Goal: Check status: Check status

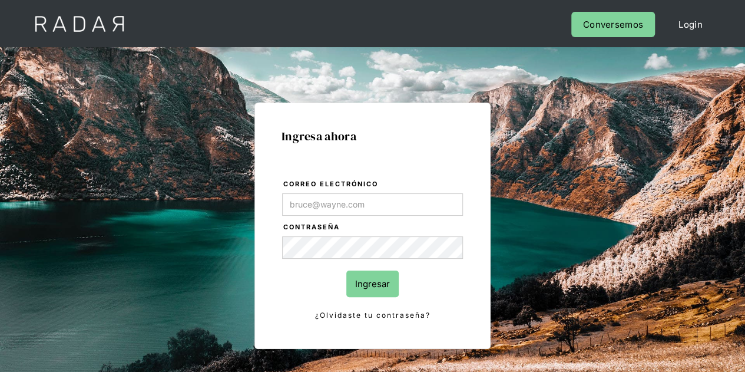
click at [381, 281] on input "Ingresar" at bounding box center [372, 283] width 52 height 27
click at [381, 280] on input "Ingresar" at bounding box center [372, 283] width 52 height 27
click at [366, 280] on input "Ingresar" at bounding box center [372, 283] width 52 height 27
type input "Evans@prontopaga.com"
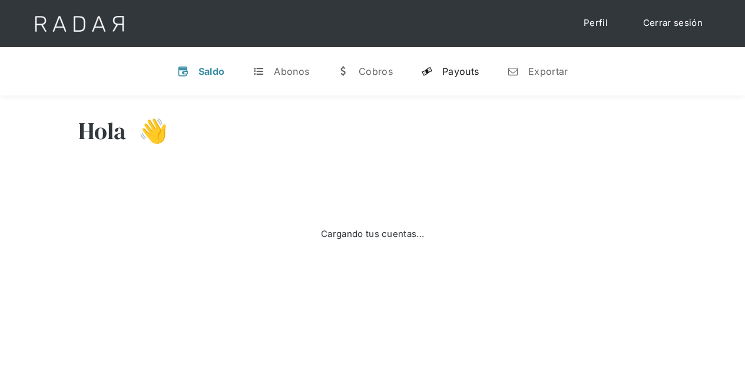
click at [470, 70] on div "Payouts" at bounding box center [460, 71] width 37 height 12
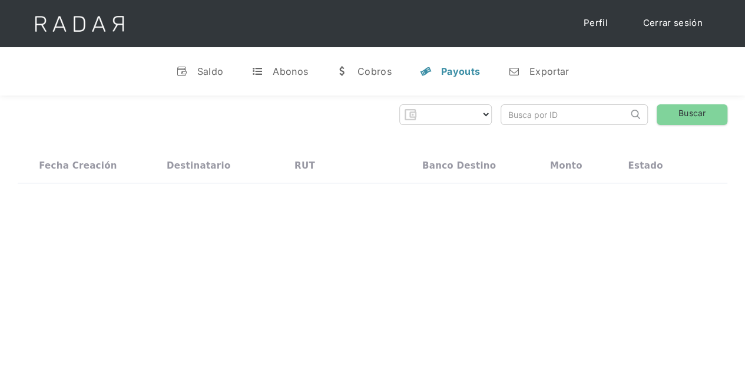
click at [540, 117] on input "search" at bounding box center [564, 114] width 127 height 19
paste input "594bb69f-7158-47c5-8778-4fcb43efbc64"
type input "594bb69f-7158-47c5-8778-4fcb43efbc64"
select select "prontopaga"
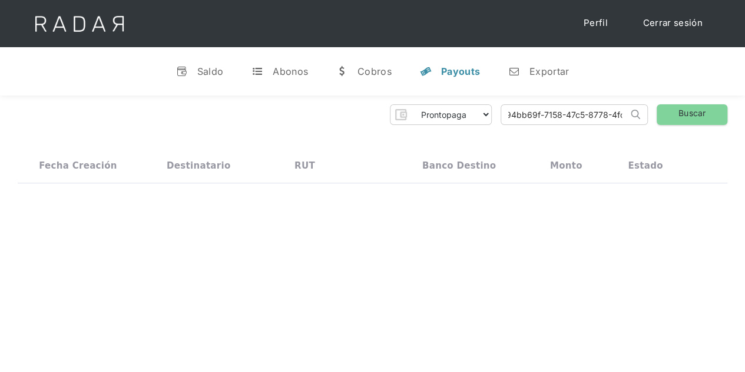
scroll to position [0, 0]
type input "594bb69f-7158-47c5-8778-4fcb43efbc64"
click at [698, 109] on link "Buscar" at bounding box center [692, 114] width 71 height 21
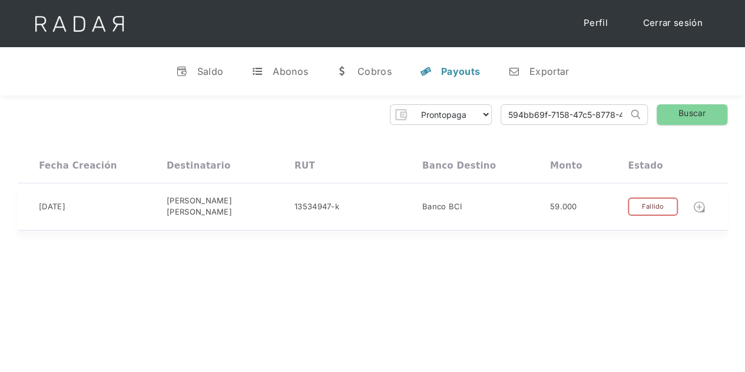
click at [700, 201] on img at bounding box center [699, 206] width 13 height 13
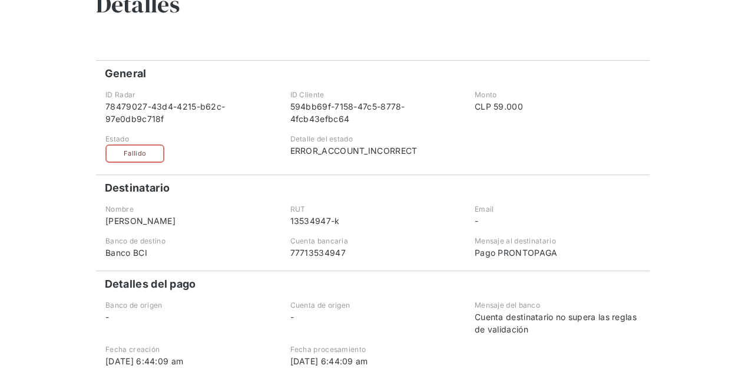
scroll to position [59, 0]
